Goal: Check status: Check status

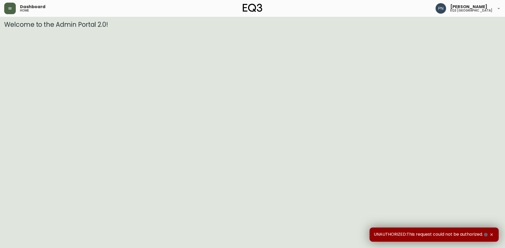
click at [9, 7] on icon "button" at bounding box center [10, 8] width 4 height 4
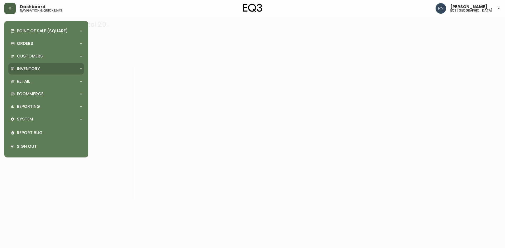
click at [59, 69] on div "Inventory" at bounding box center [44, 69] width 66 height 6
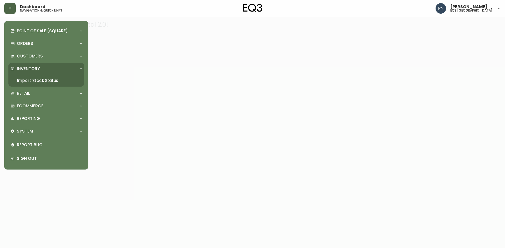
drag, startPoint x: 62, startPoint y: 83, endPoint x: 56, endPoint y: 81, distance: 6.1
click at [62, 83] on link "Import Stock Status" at bounding box center [46, 81] width 76 height 12
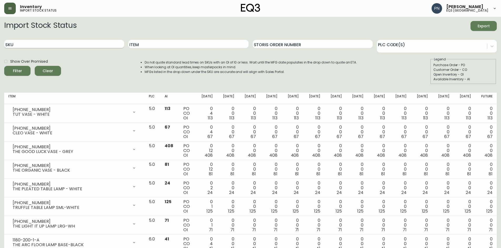
click at [92, 45] on input "SKU" at bounding box center [64, 44] width 120 height 8
paste input "1081925474"
type input "1081925474"
drag, startPoint x: 93, startPoint y: 45, endPoint x: 0, endPoint y: 44, distance: 93.3
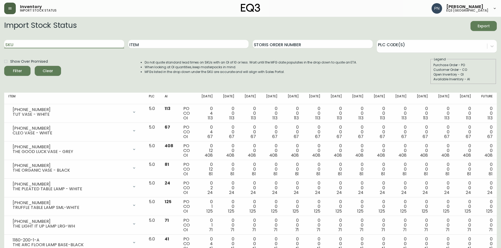
click at [36, 42] on input "SKU" at bounding box center [64, 44] width 120 height 8
paste input "[PHONE_NUMBER]"
type input "[PHONE_NUMBER]"
click at [17, 71] on icon "submit" at bounding box center [15, 70] width 6 height 6
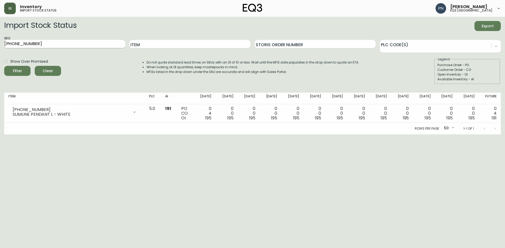
click at [54, 45] on input "[PHONE_NUMBER]" at bounding box center [64, 44] width 121 height 8
drag, startPoint x: 54, startPoint y: 45, endPoint x: 0, endPoint y: 42, distance: 54.0
click at [0, 42] on main "Import Stock Status Export SKU [PHONE_NUMBER] Item Storis Order Number PLC Code…" at bounding box center [252, 76] width 505 height 118
click at [91, 42] on input "SKU" at bounding box center [64, 44] width 121 height 8
paste input "[PHONE_NUMBER]"
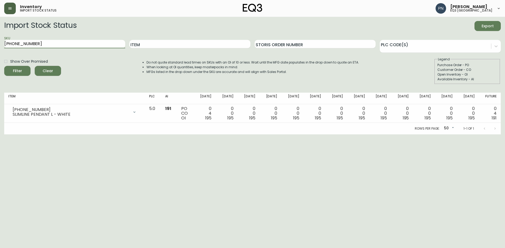
type input "[PHONE_NUMBER]"
click at [10, 68] on span "Filter" at bounding box center [17, 71] width 18 height 7
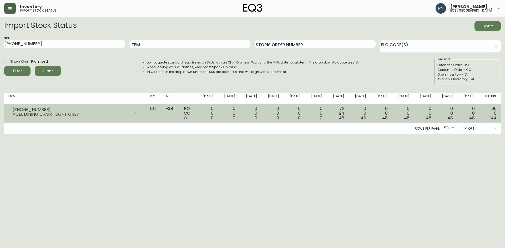
click at [343, 108] on div "72 24 48" at bounding box center [337, 113] width 13 height 14
drag, startPoint x: 345, startPoint y: 108, endPoint x: 350, endPoint y: 118, distance: 11.3
click at [348, 118] on td "72 24 48" at bounding box center [337, 113] width 22 height 19
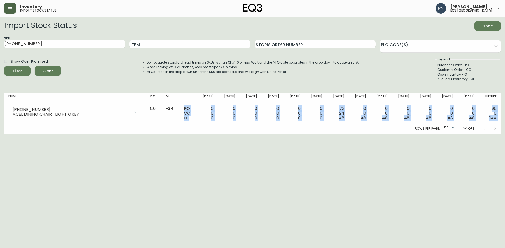
drag, startPoint x: 195, startPoint y: 109, endPoint x: 213, endPoint y: 133, distance: 30.5
click at [213, 133] on div "Item PLC AI [DATE] Oct [DATE] Oct 31 [DATE] Nov [DATE] Nov [DATE] Dec [DATE] De…" at bounding box center [252, 114] width 496 height 42
click at [218, 135] on html "Inventory import stock status [PERSON_NAME] eq3 [GEOGRAPHIC_DATA] Import Stock …" at bounding box center [252, 67] width 505 height 135
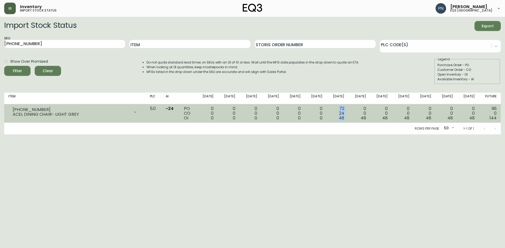
drag, startPoint x: 344, startPoint y: 108, endPoint x: 352, endPoint y: 119, distance: 13.6
click at [348, 119] on td "72 24 48" at bounding box center [337, 113] width 22 height 19
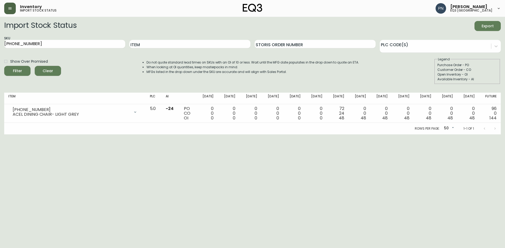
click at [347, 129] on div "Rows per page: 50 50 1-1 of 1" at bounding box center [252, 129] width 496 height 12
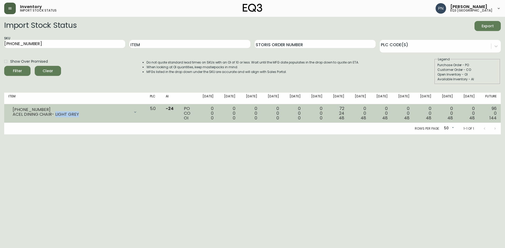
drag, startPoint x: 55, startPoint y: 114, endPoint x: 81, endPoint y: 113, distance: 25.8
click at [81, 113] on div "ACEL DINING CHAIR- LIGHT GREY" at bounding box center [71, 114] width 117 height 5
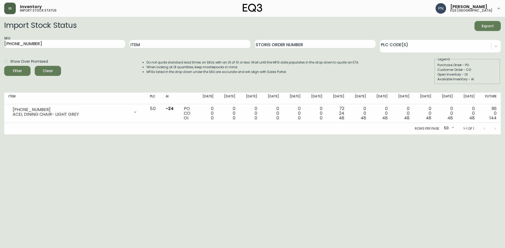
click at [81, 135] on html "Inventory import stock status [PERSON_NAME] eq3 [GEOGRAPHIC_DATA] Import Stock …" at bounding box center [252, 67] width 505 height 135
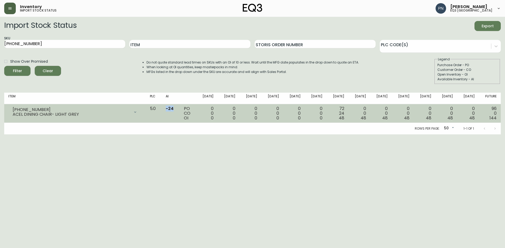
drag, startPoint x: 177, startPoint y: 109, endPoint x: 184, endPoint y: 110, distance: 6.4
click at [173, 110] on span "-24" at bounding box center [170, 109] width 8 height 6
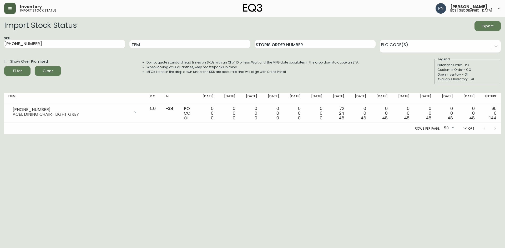
click at [191, 135] on html "Inventory import stock status [PERSON_NAME] eq3 [GEOGRAPHIC_DATA] Import Stock …" at bounding box center [252, 67] width 505 height 135
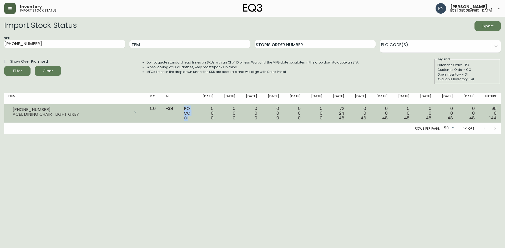
drag, startPoint x: 194, startPoint y: 108, endPoint x: 199, endPoint y: 121, distance: 14.4
click at [196, 121] on td "PO CO OI" at bounding box center [188, 113] width 17 height 19
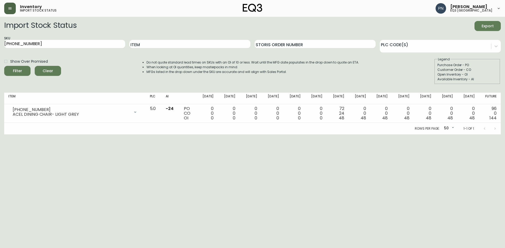
click at [200, 131] on div "Rows per page: 50 50 1-1 of 1" at bounding box center [252, 129] width 496 height 12
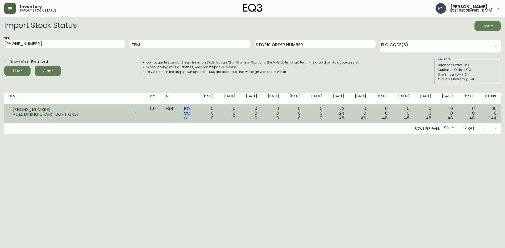
drag, startPoint x: 194, startPoint y: 108, endPoint x: 198, endPoint y: 120, distance: 12.6
click at [192, 120] on div "PO CO OI" at bounding box center [188, 113] width 8 height 14
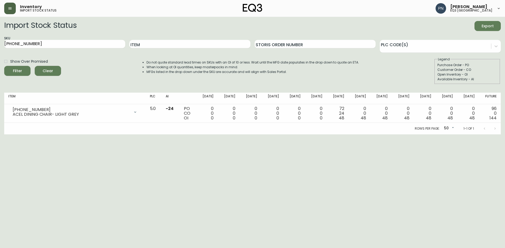
click at [198, 129] on div "Rows per page: 50 50 1-1 of 1" at bounding box center [252, 129] width 496 height 12
